Goal: Transaction & Acquisition: Purchase product/service

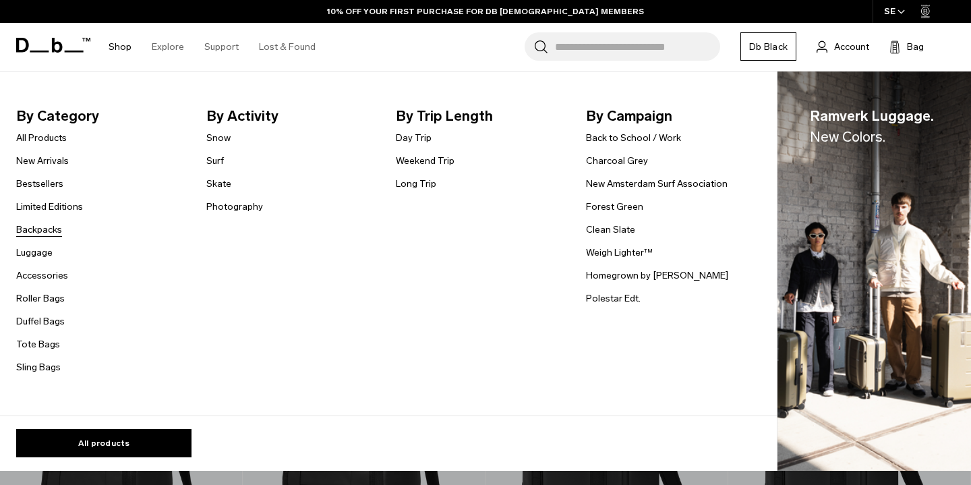
click at [33, 226] on link "Backpacks" at bounding box center [39, 229] width 46 height 14
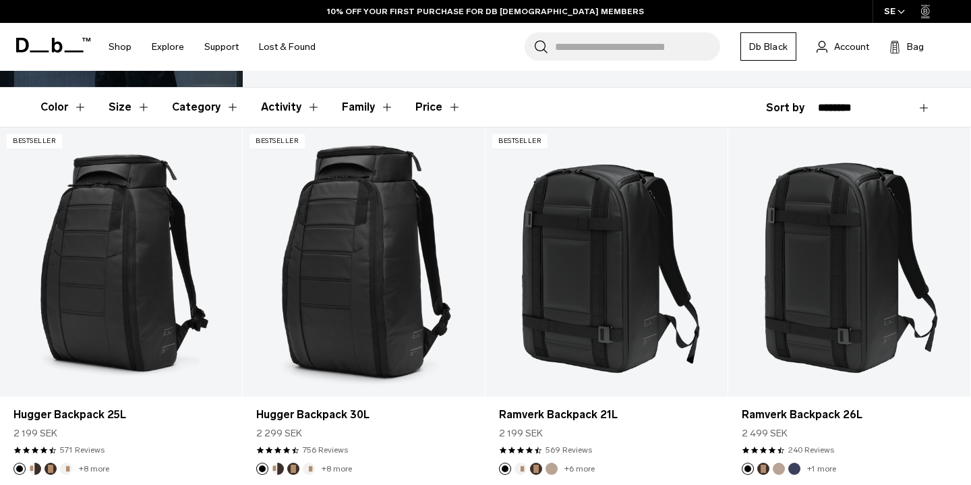
click at [137, 112] on button "Size" at bounding box center [130, 107] width 42 height 39
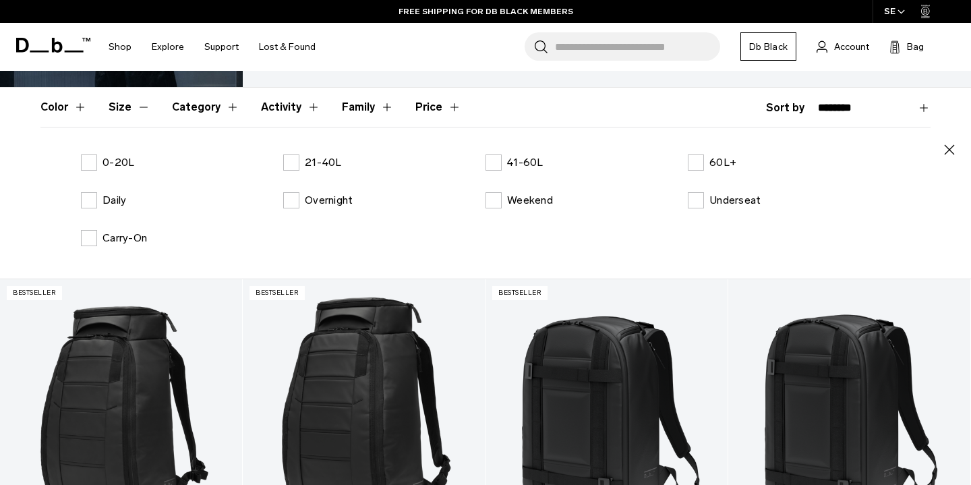
click at [103, 149] on div "Close 0-20L 21-40L 41-60L 60L+ Daily Overnight Weekend Underseat Carry-On" at bounding box center [485, 203] width 890 height 152
click at [92, 156] on label "0-20L" at bounding box center [107, 162] width 53 height 16
click at [139, 109] on button "Size" at bounding box center [130, 107] width 42 height 39
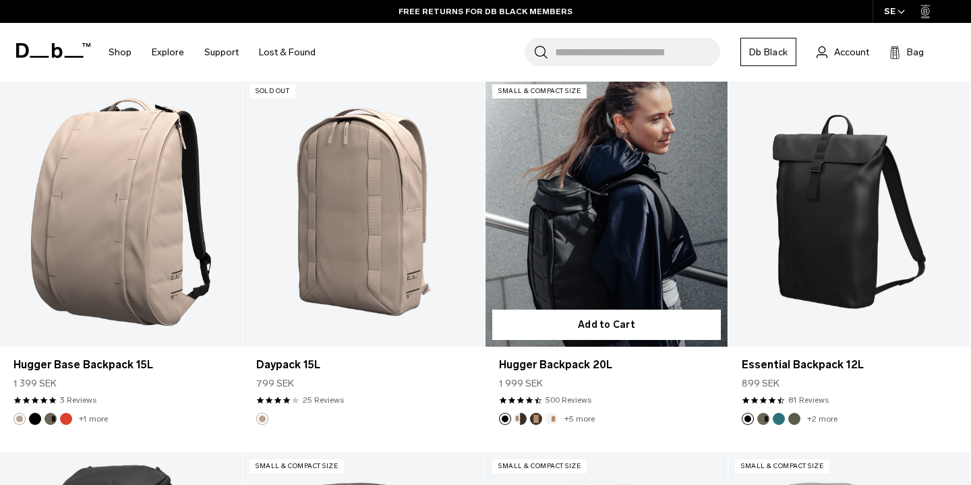
scroll to position [1060, 0]
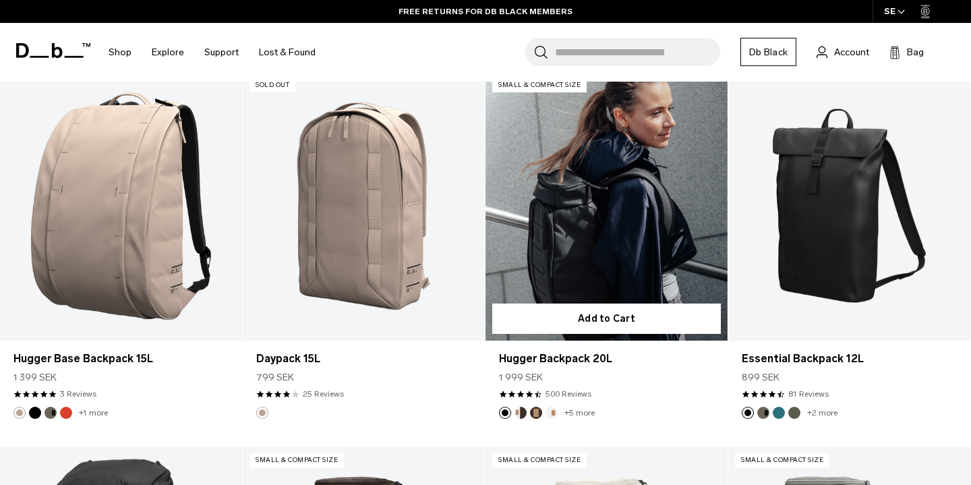
click at [494, 383] on div "Hugger Backpack 20L 1 999 SEK 4.6 star rating 500 Reviews" at bounding box center [606, 373] width 242 height 66
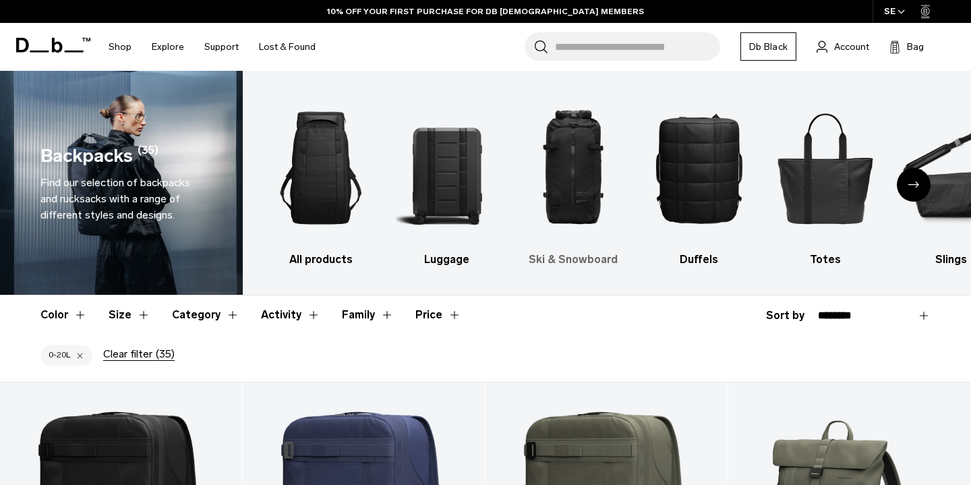
scroll to position [0, 0]
